Goal: Check status: Check status

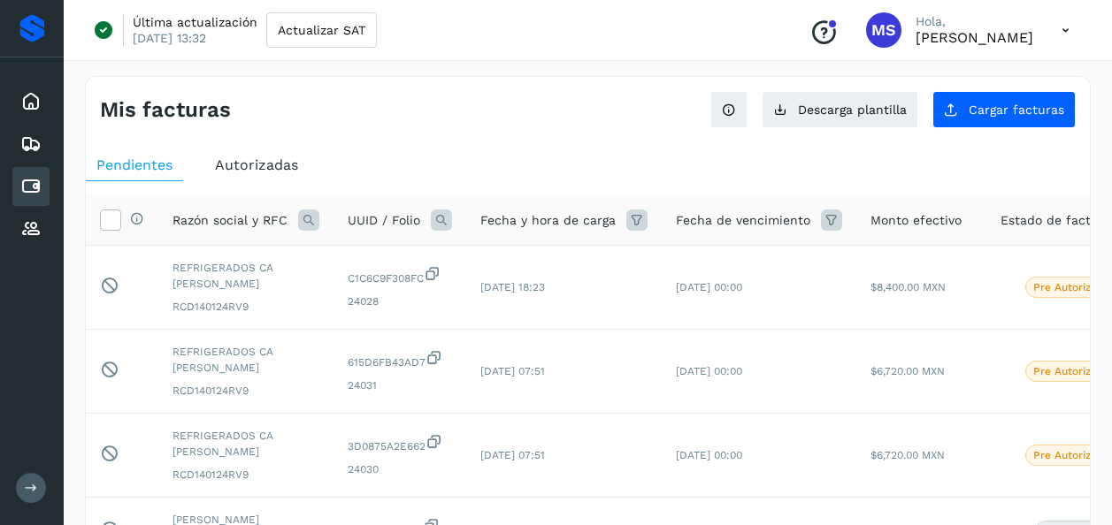
scroll to position [15, 0]
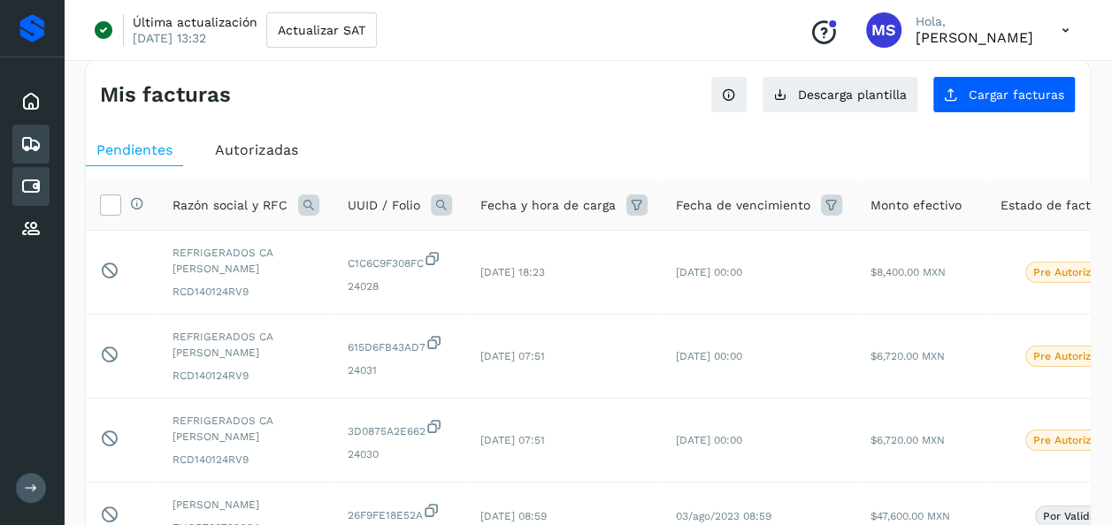
click at [19, 158] on div "Embarques" at bounding box center [30, 144] width 37 height 39
click at [33, 186] on icon at bounding box center [30, 186] width 21 height 21
click at [269, 147] on span "Autorizadas" at bounding box center [256, 149] width 83 height 17
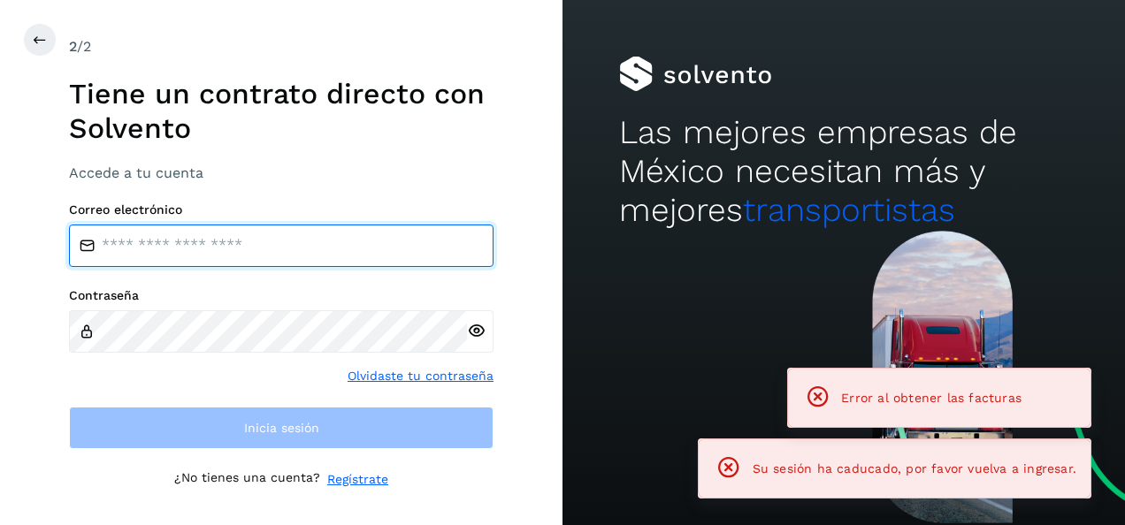
type input "**********"
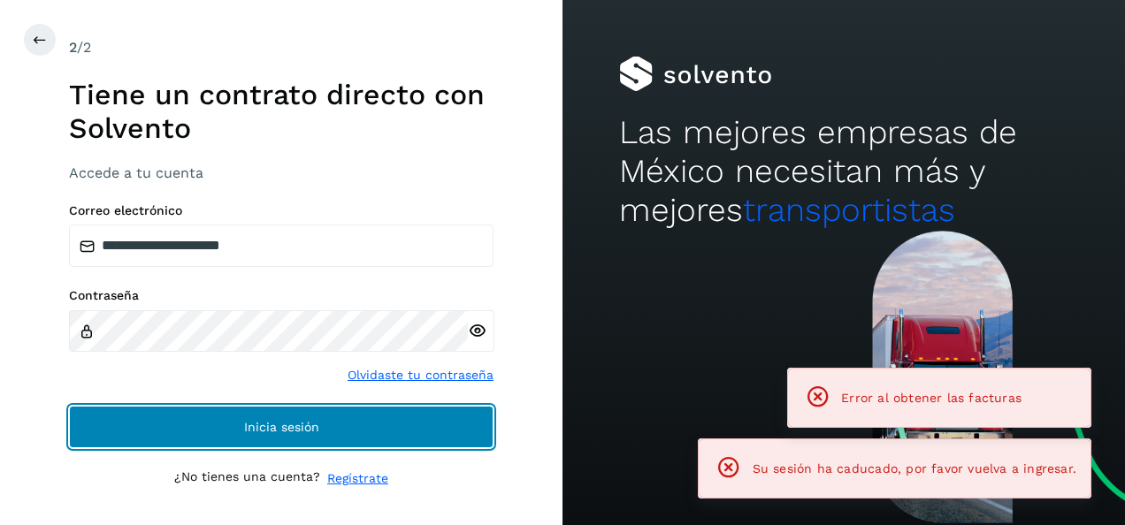
click at [387, 439] on button "Inicia sesión" at bounding box center [281, 427] width 424 height 42
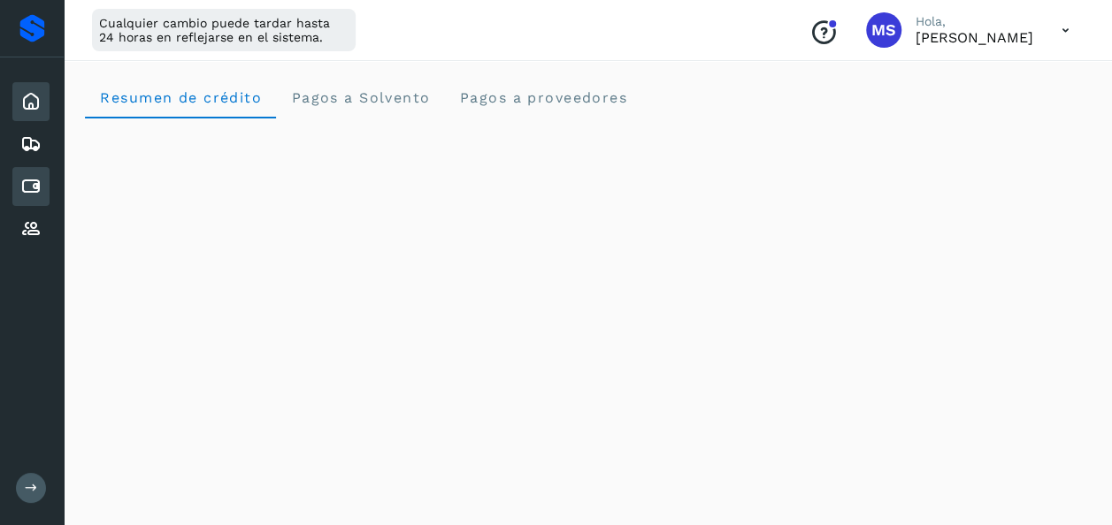
click at [25, 179] on icon at bounding box center [30, 186] width 21 height 21
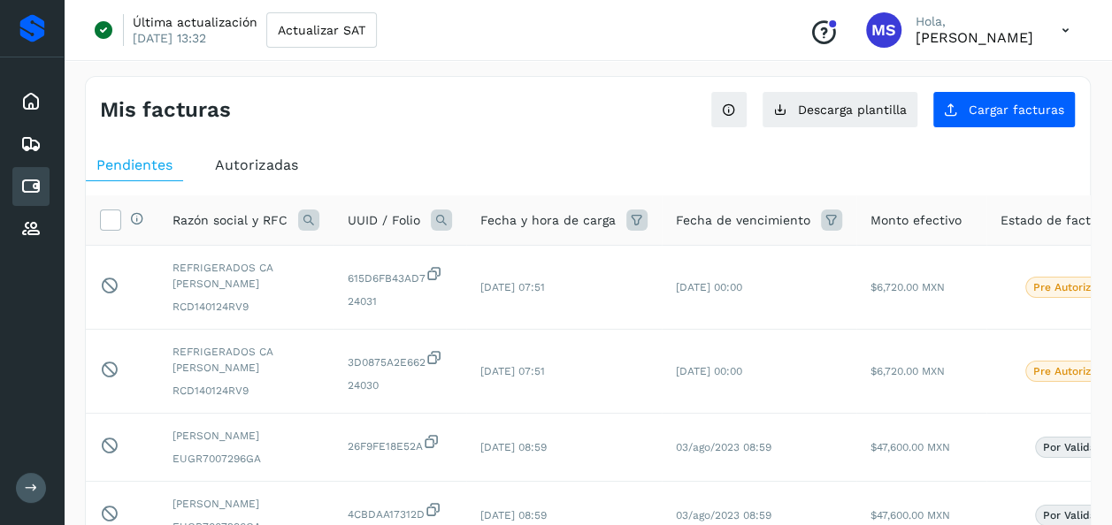
click at [287, 166] on span "Autorizadas" at bounding box center [256, 165] width 83 height 17
